Goal: Information Seeking & Learning: Learn about a topic

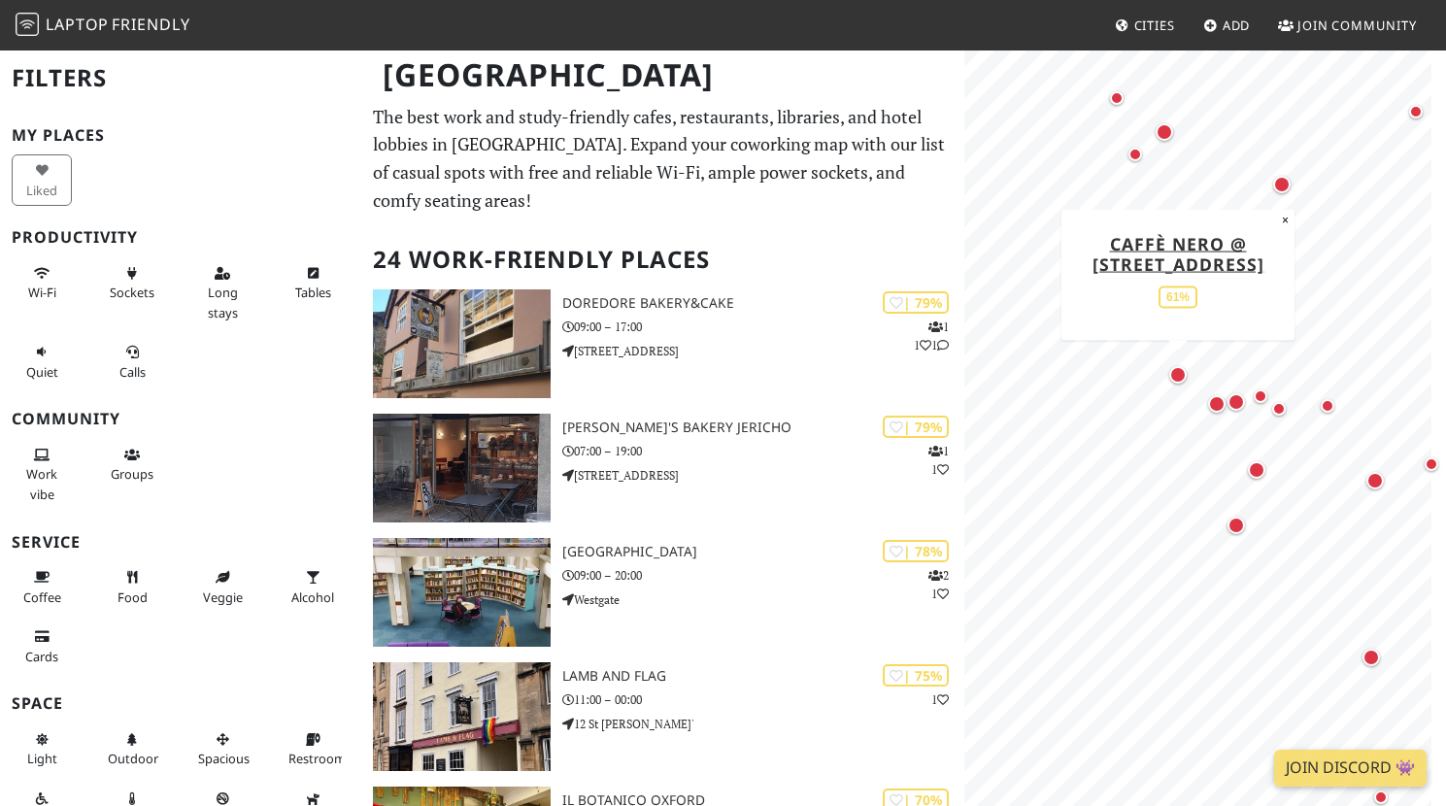
click at [1180, 379] on div "Map marker" at bounding box center [1177, 374] width 17 height 17
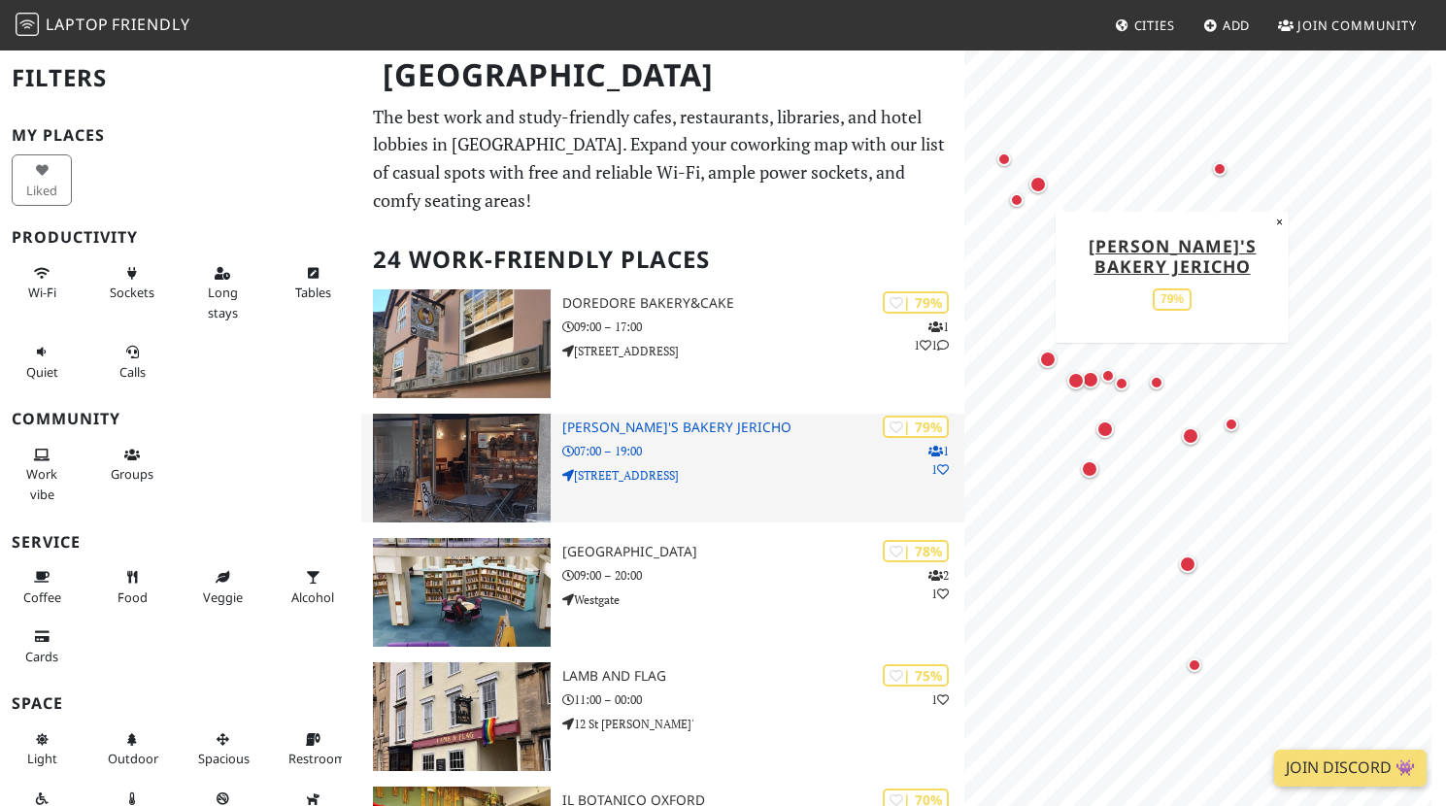
click at [657, 425] on h3 "[PERSON_NAME]'s Bakery Jericho" at bounding box center [763, 427] width 402 height 17
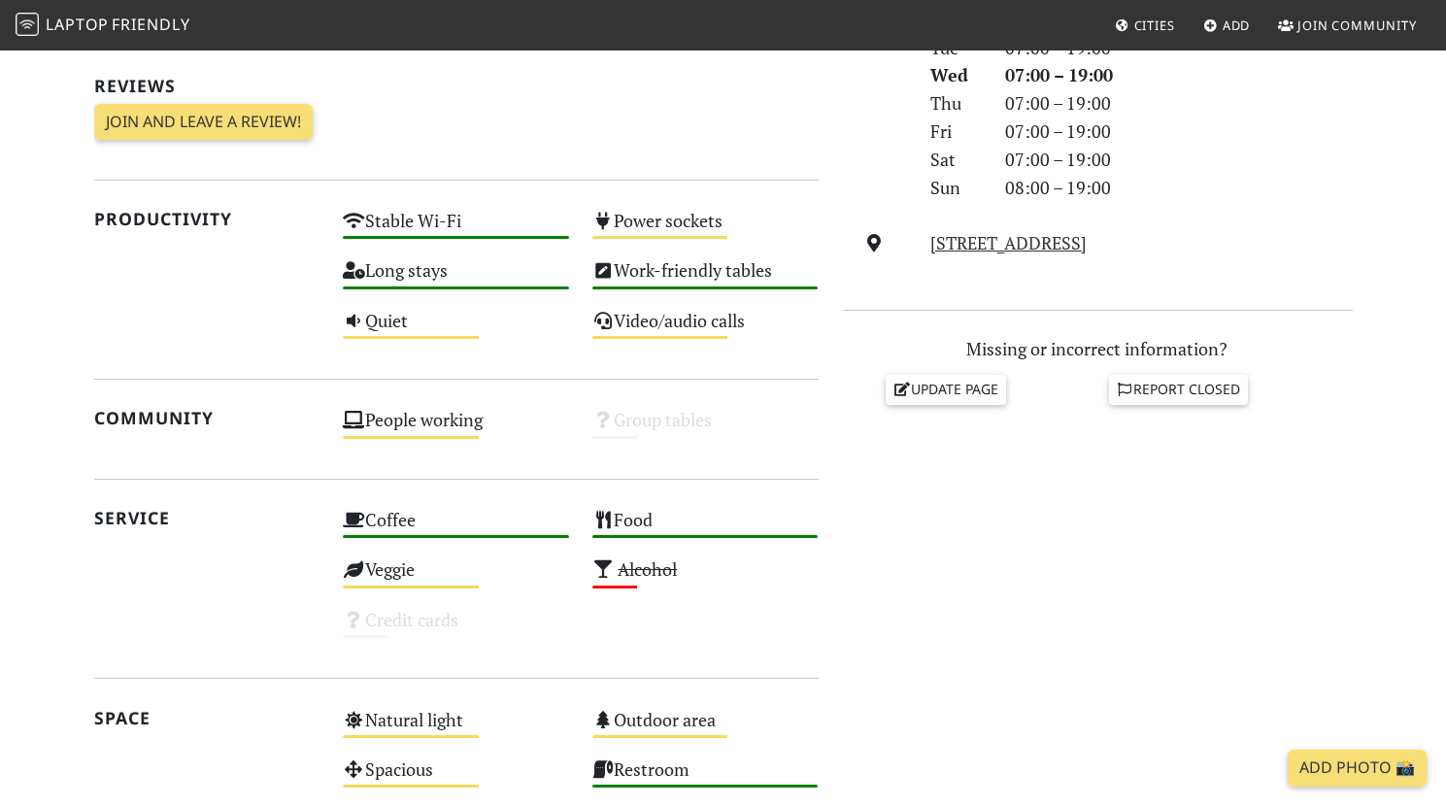
scroll to position [613, 0]
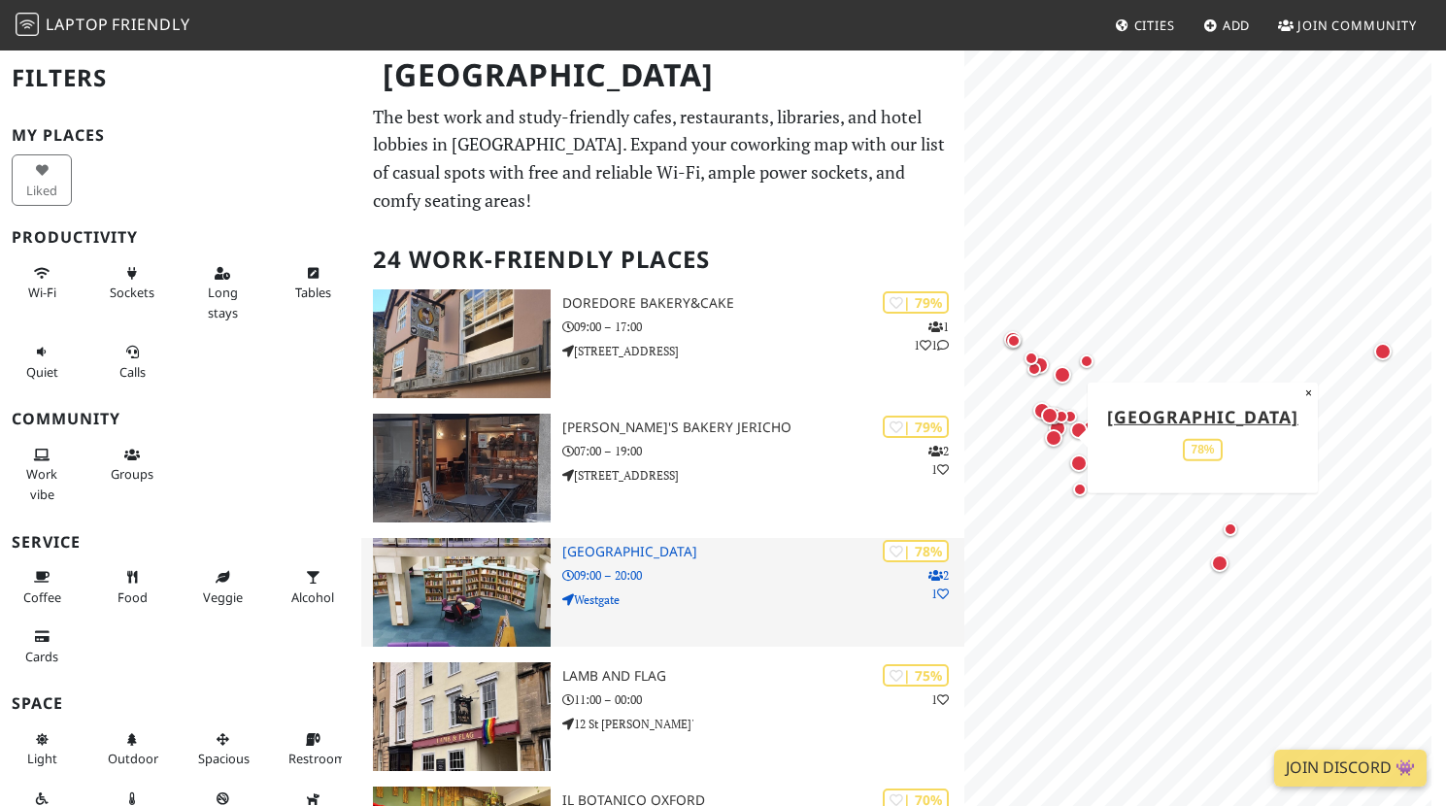
click at [727, 552] on h3 "[GEOGRAPHIC_DATA]" at bounding box center [763, 552] width 402 height 17
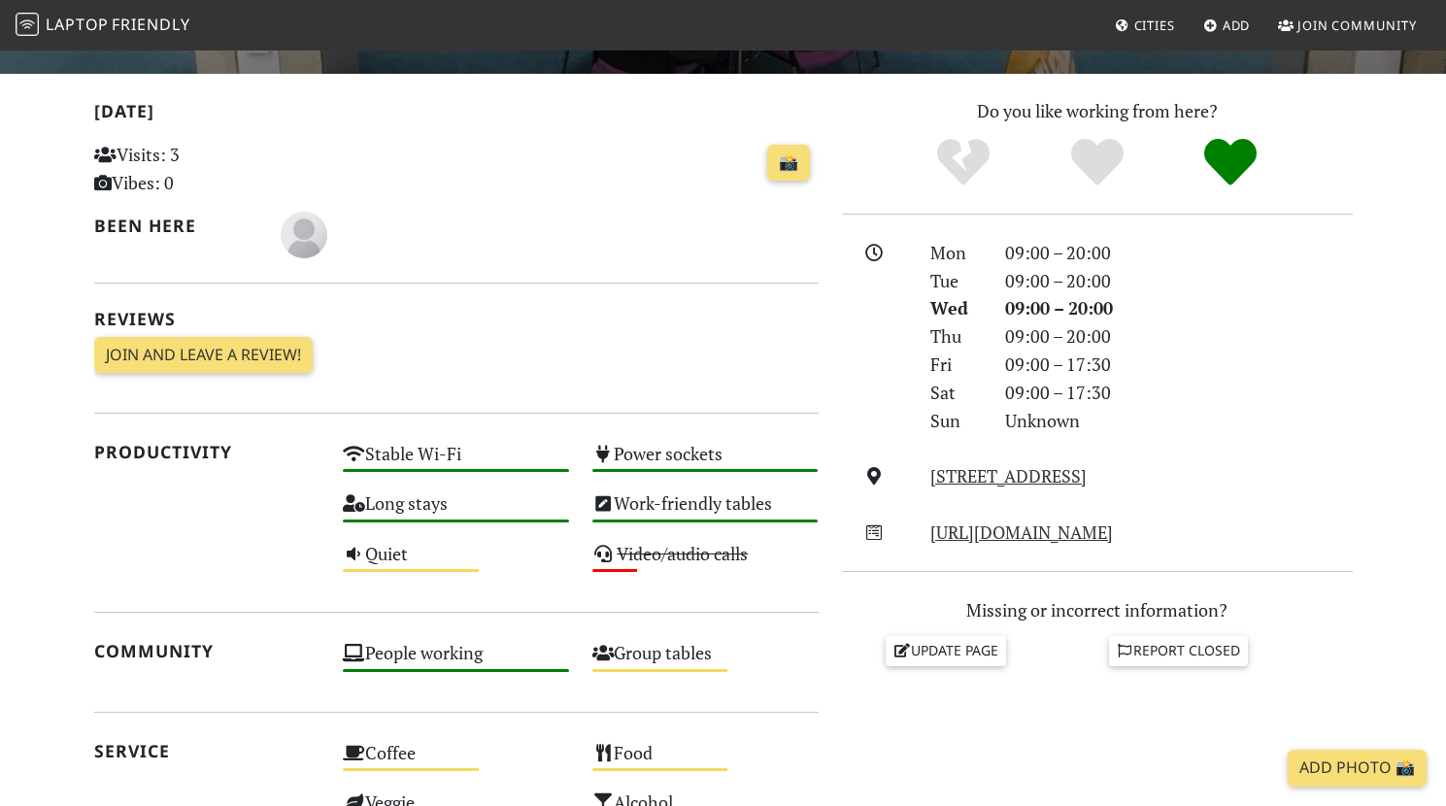
scroll to position [408, 0]
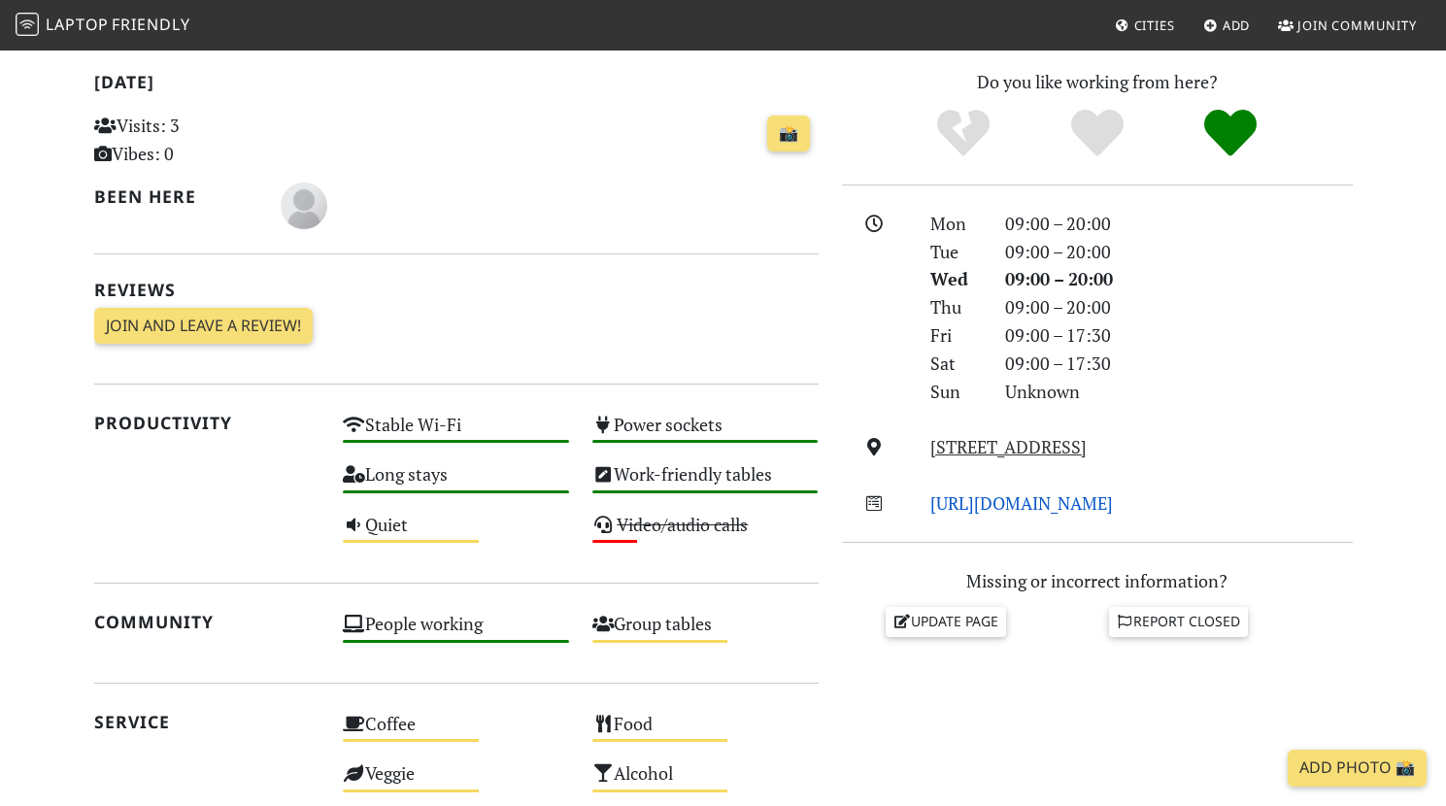
click at [1002, 515] on link "https://www.oxfordshire.gov.uk/residents/leisure-and-culture/libraries/find-lib…" at bounding box center [1021, 502] width 183 height 23
